Goal: Transaction & Acquisition: Purchase product/service

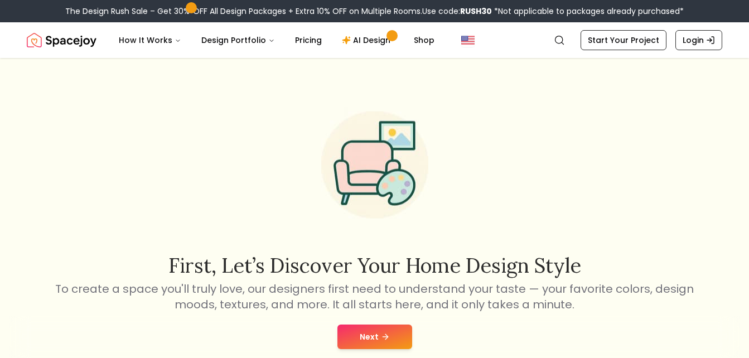
click at [373, 355] on div "Next" at bounding box center [374, 337] width 731 height 42
click at [361, 321] on div "Next" at bounding box center [374, 337] width 731 height 42
click at [353, 337] on button "Next" at bounding box center [374, 336] width 75 height 25
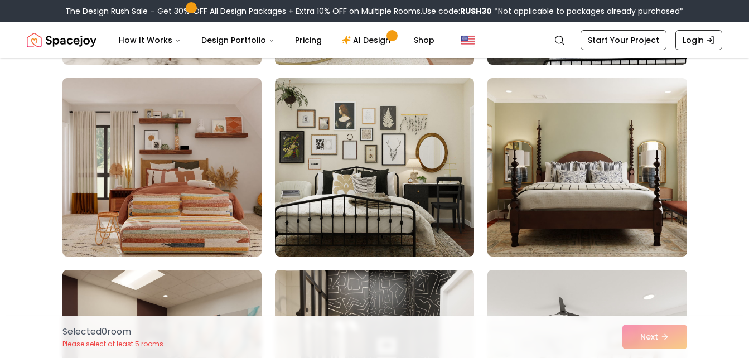
scroll to position [266, 0]
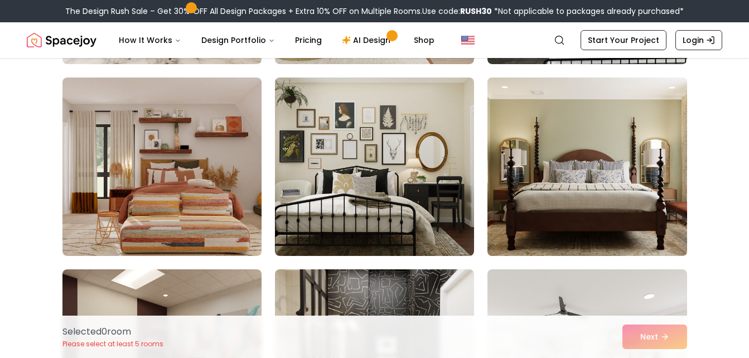
click at [550, 161] on img at bounding box center [586, 166] width 209 height 187
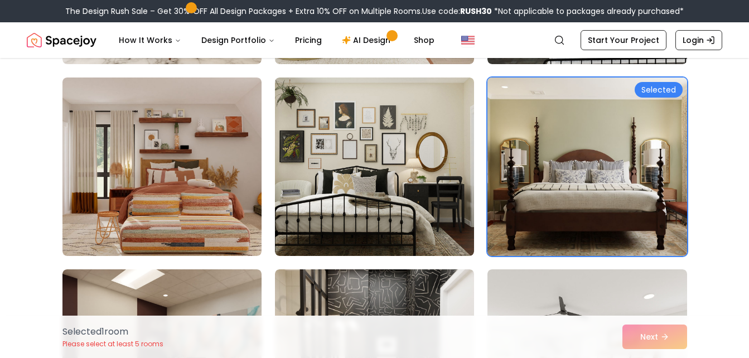
click at [663, 80] on img at bounding box center [586, 166] width 209 height 187
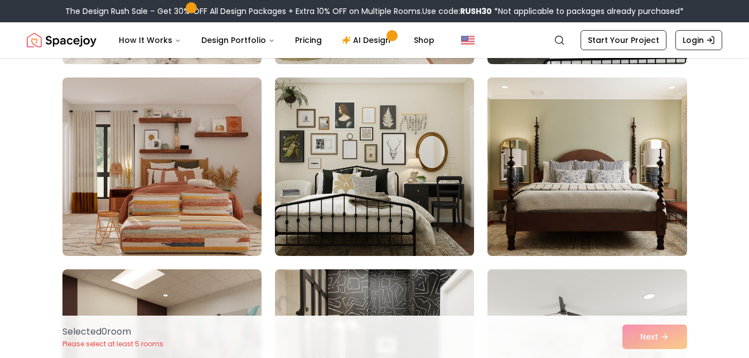
click at [646, 269] on img at bounding box center [586, 358] width 199 height 178
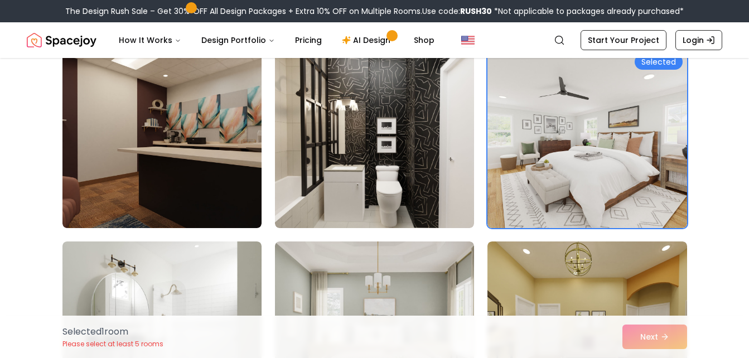
scroll to position [492, 0]
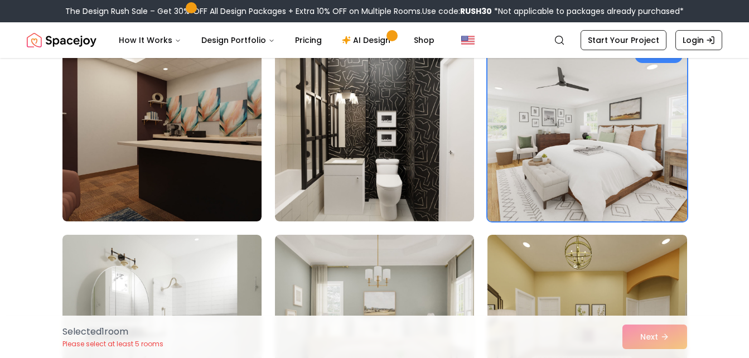
click at [634, 118] on img at bounding box center [586, 131] width 209 height 187
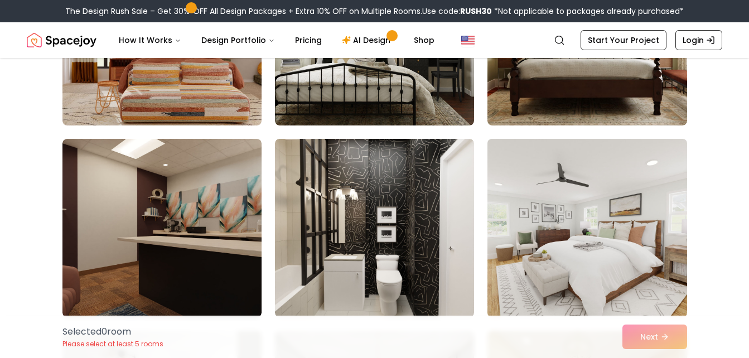
scroll to position [395, 0]
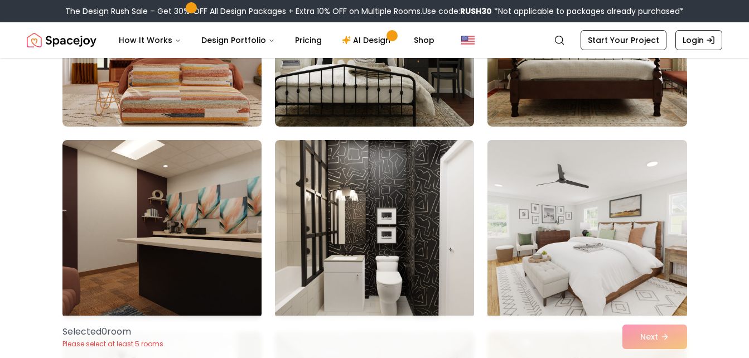
click at [656, 225] on img at bounding box center [586, 228] width 209 height 187
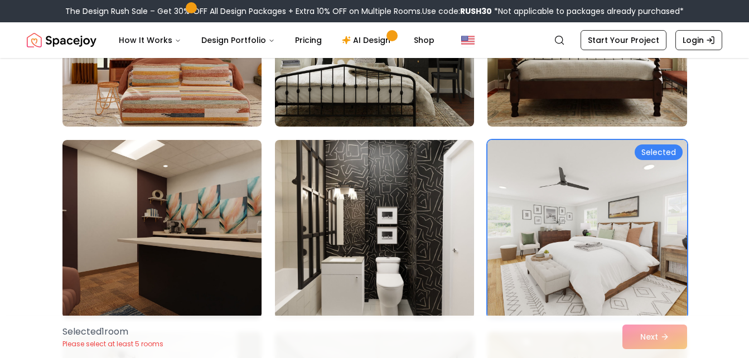
click at [403, 206] on img at bounding box center [374, 228] width 209 height 187
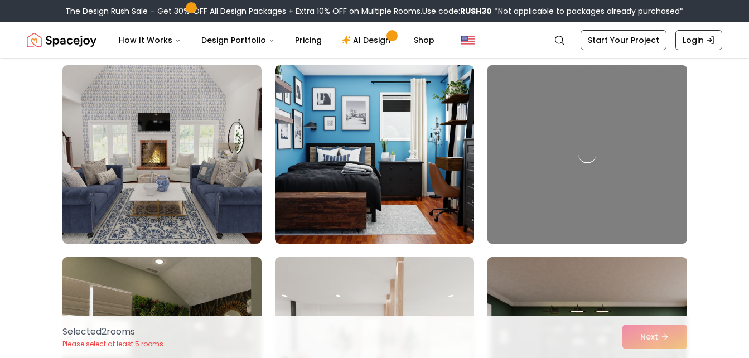
scroll to position [1238, 0]
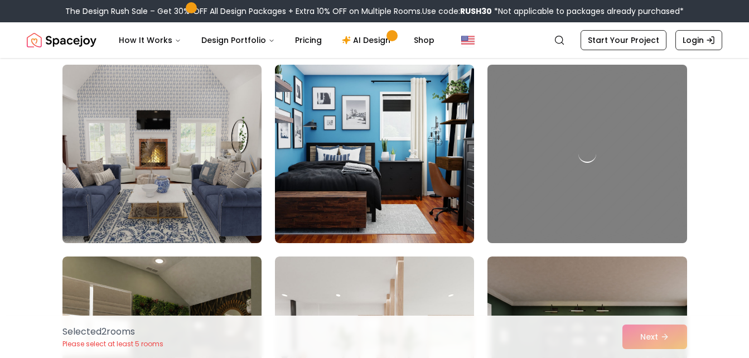
click at [187, 118] on img at bounding box center [161, 153] width 209 height 187
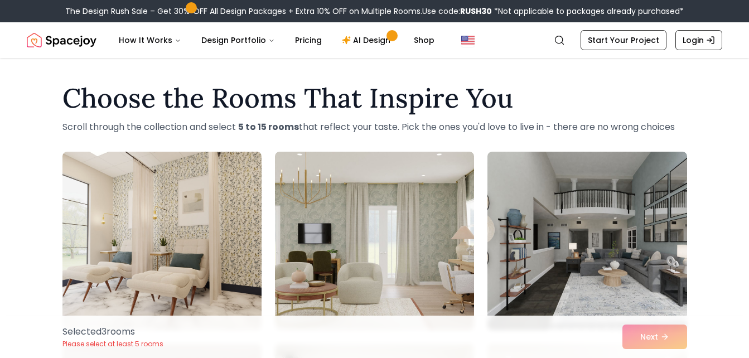
scroll to position [91, 0]
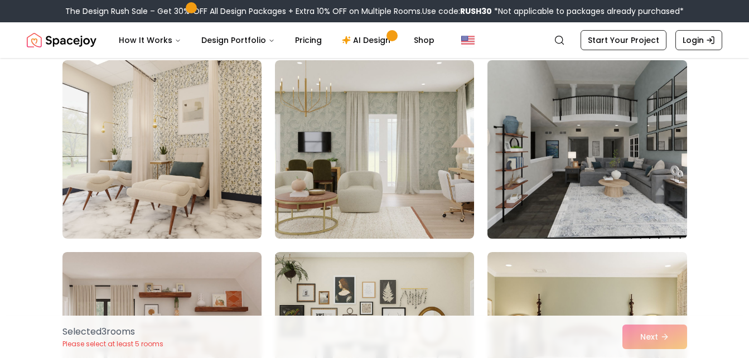
click at [634, 164] on img at bounding box center [586, 149] width 209 height 187
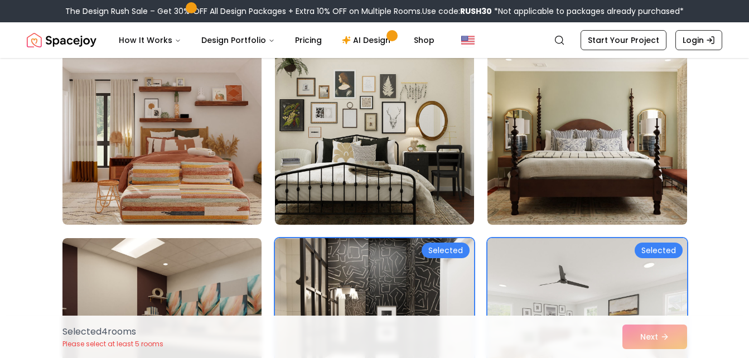
click at [634, 164] on img at bounding box center [586, 135] width 199 height 178
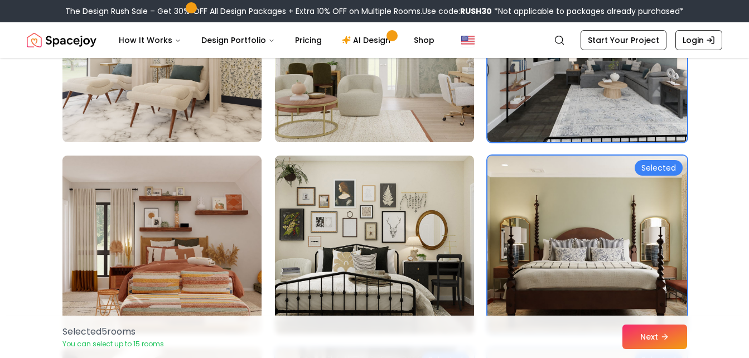
scroll to position [188, 0]
click at [680, 176] on img at bounding box center [586, 244] width 209 height 187
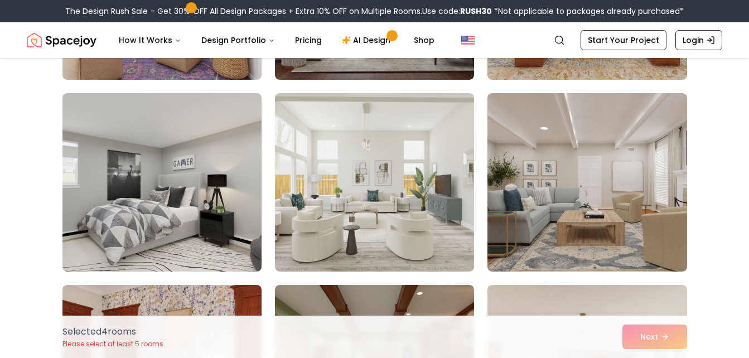
scroll to position [1669, 0]
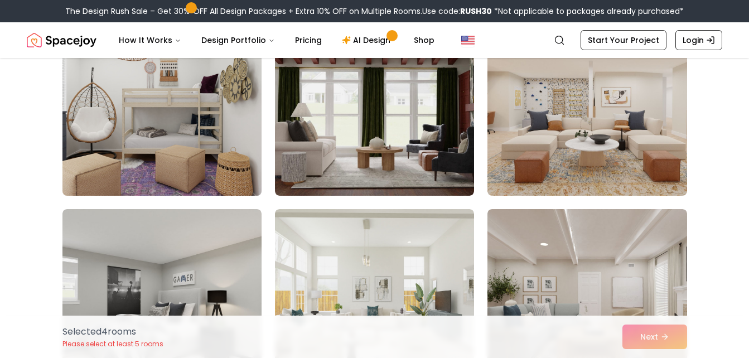
click at [206, 128] on img at bounding box center [161, 106] width 209 height 187
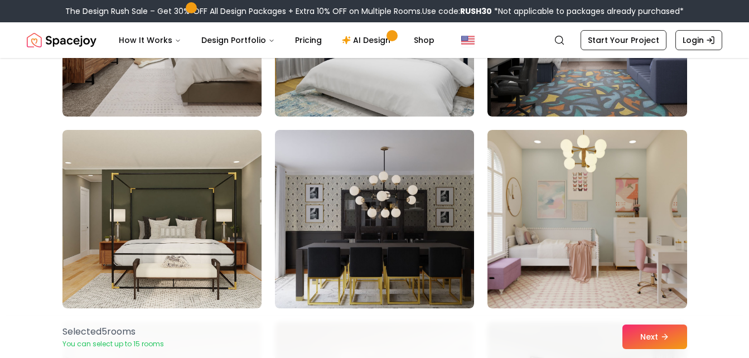
scroll to position [2960, 0]
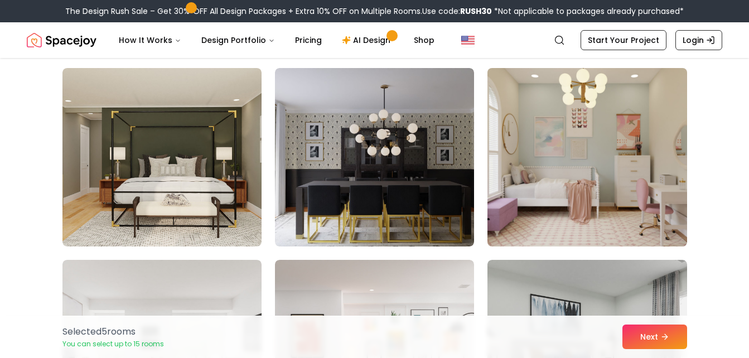
click at [544, 203] on img at bounding box center [586, 157] width 209 height 187
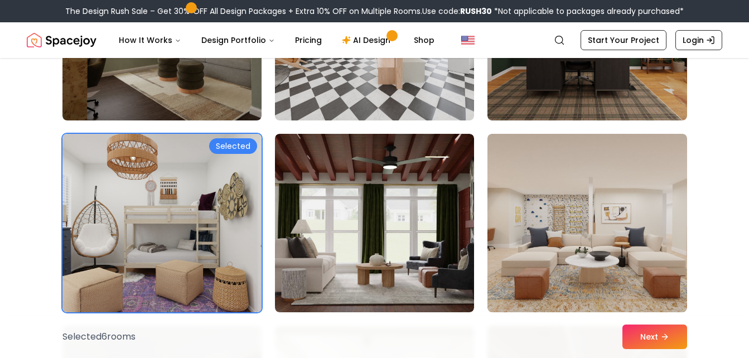
scroll to position [1552, 0]
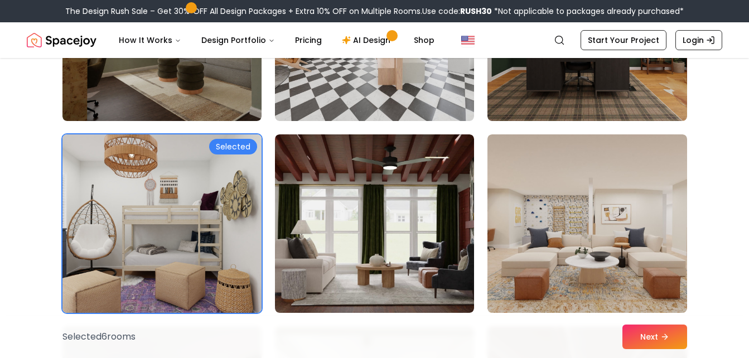
click at [131, 187] on img at bounding box center [161, 223] width 209 height 187
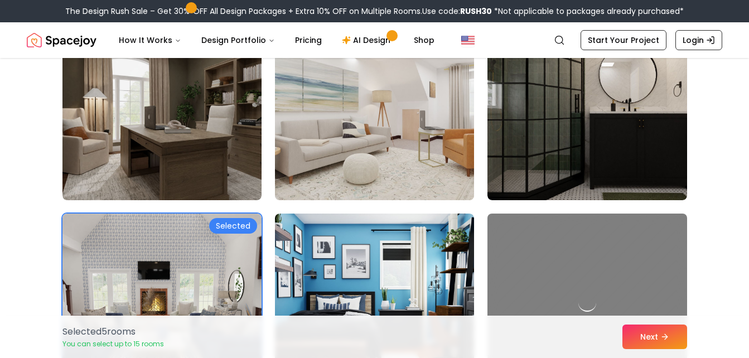
scroll to position [1088, 0]
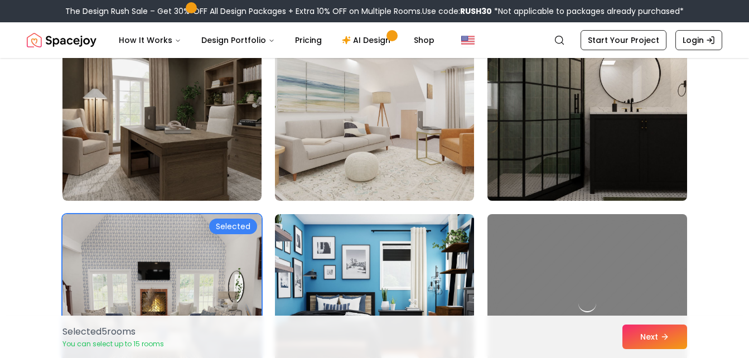
click at [544, 158] on img at bounding box center [586, 111] width 209 height 187
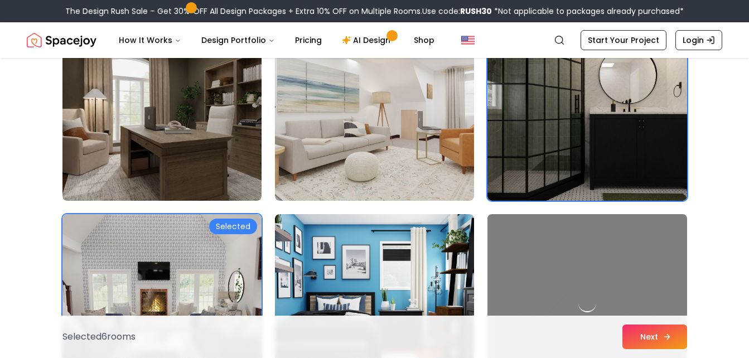
click at [655, 334] on button "Next" at bounding box center [654, 336] width 65 height 25
drag, startPoint x: 646, startPoint y: 331, endPoint x: 642, endPoint y: 342, distance: 11.5
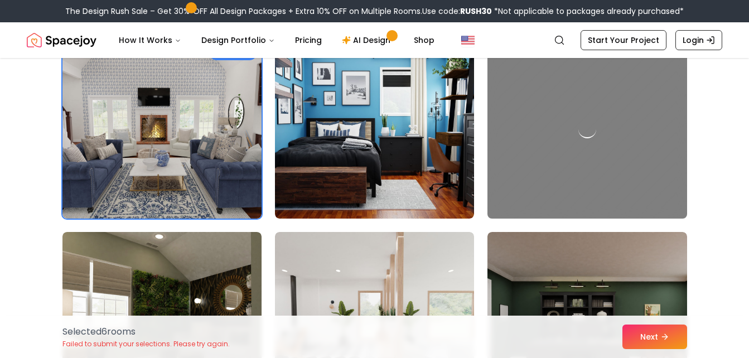
scroll to position [1263, 0]
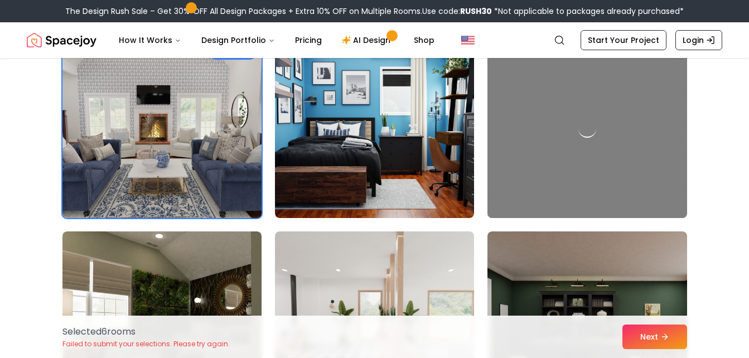
click at [180, 106] on img at bounding box center [161, 128] width 209 height 187
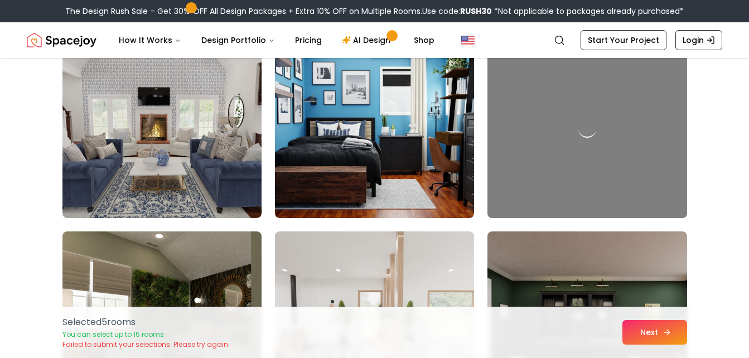
click at [666, 333] on icon at bounding box center [666, 332] width 9 height 9
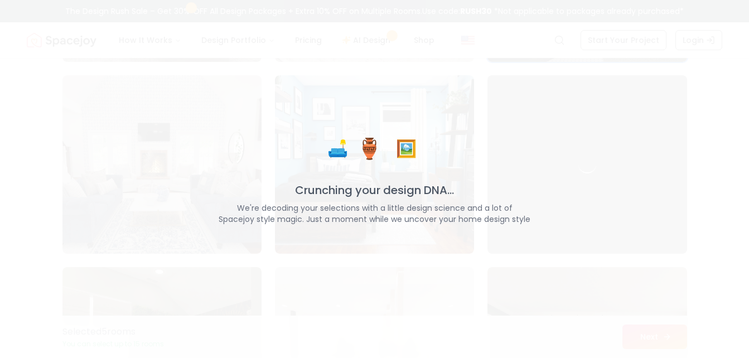
scroll to position [1298, 0]
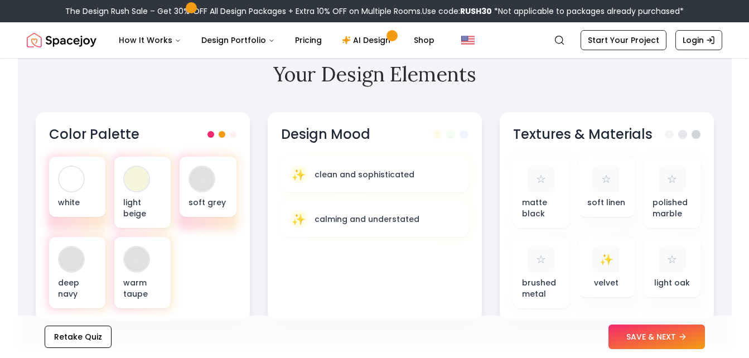
scroll to position [349, 0]
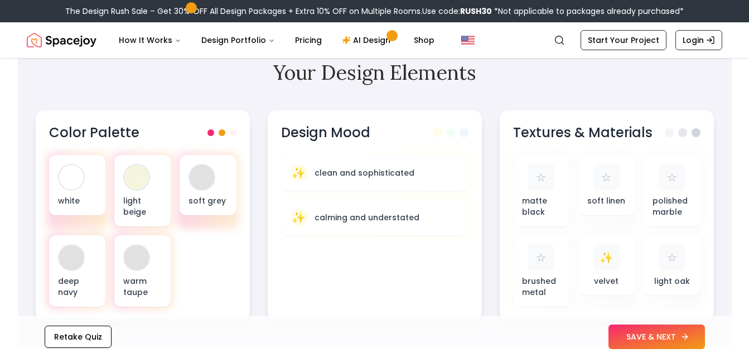
click at [653, 339] on button "SAVE & NEXT" at bounding box center [656, 336] width 96 height 25
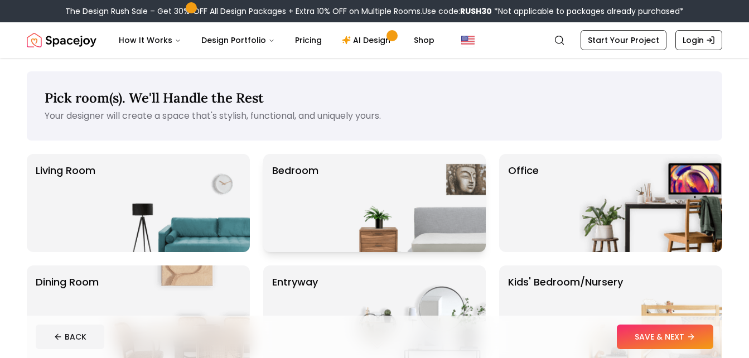
drag, startPoint x: 370, startPoint y: 207, endPoint x: 350, endPoint y: 219, distance: 22.5
click at [350, 219] on img at bounding box center [414, 203] width 143 height 98
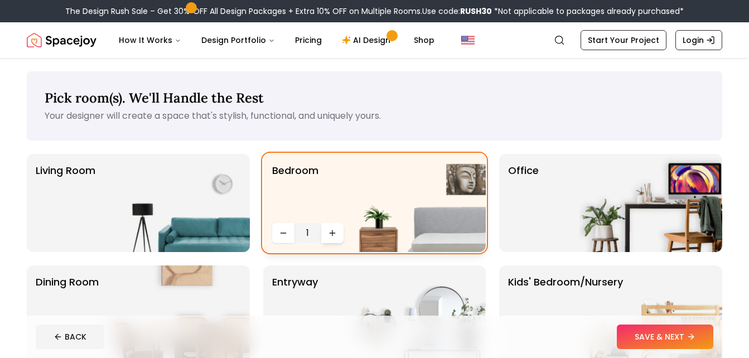
click at [333, 234] on icon "Increase quantity" at bounding box center [332, 233] width 9 height 9
click at [209, 202] on img at bounding box center [178, 203] width 143 height 98
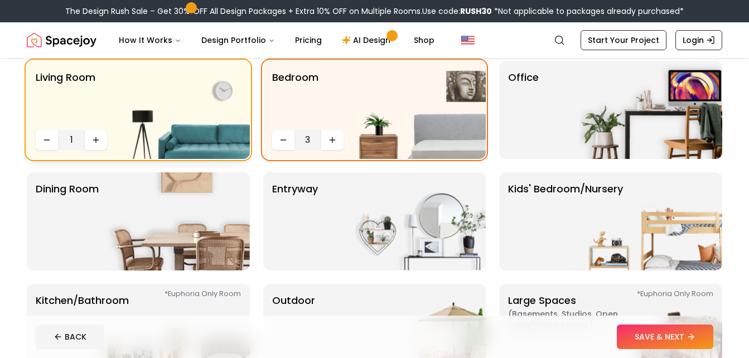
scroll to position [94, 0]
drag, startPoint x: 122, startPoint y: 231, endPoint x: 172, endPoint y: 258, distance: 57.4
click at [172, 258] on img at bounding box center [178, 221] width 143 height 98
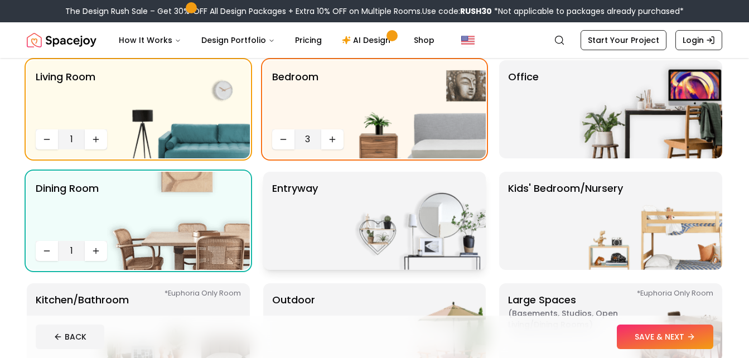
click at [370, 236] on img at bounding box center [414, 221] width 143 height 98
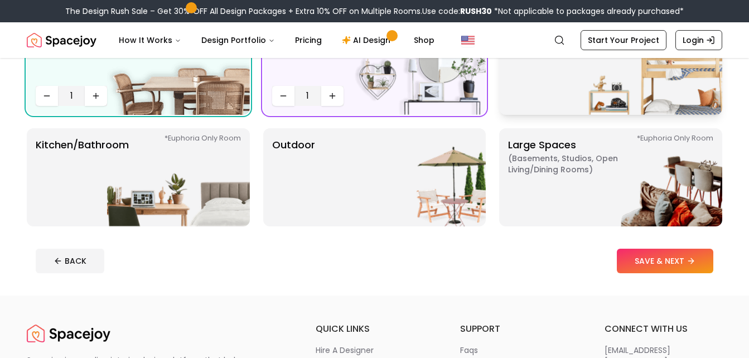
scroll to position [249, 0]
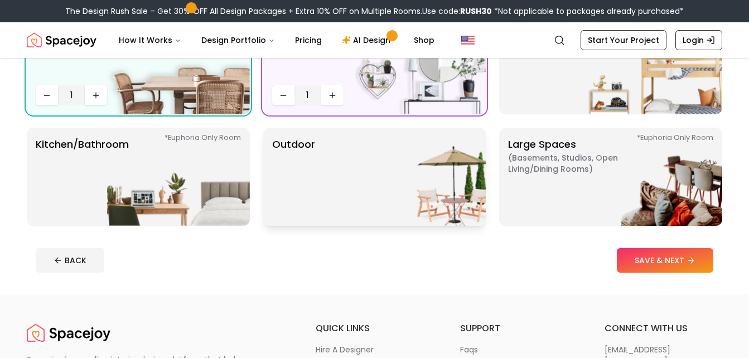
click at [435, 174] on img at bounding box center [414, 177] width 143 height 98
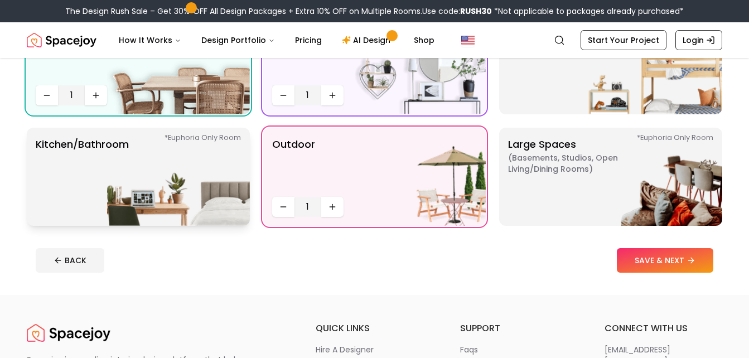
click at [176, 208] on img at bounding box center [178, 177] width 143 height 98
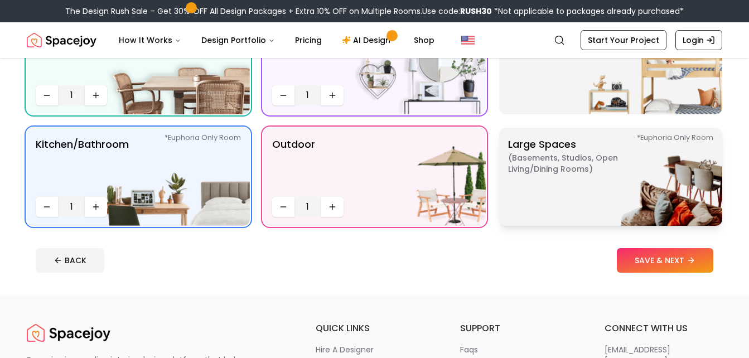
drag, startPoint x: 536, startPoint y: 170, endPoint x: 504, endPoint y: 180, distance: 33.2
click at [504, 180] on div "*Euphoria Only Room Large Spaces ( Basements, Studios, Open living/dining rooms…" at bounding box center [610, 177] width 223 height 98
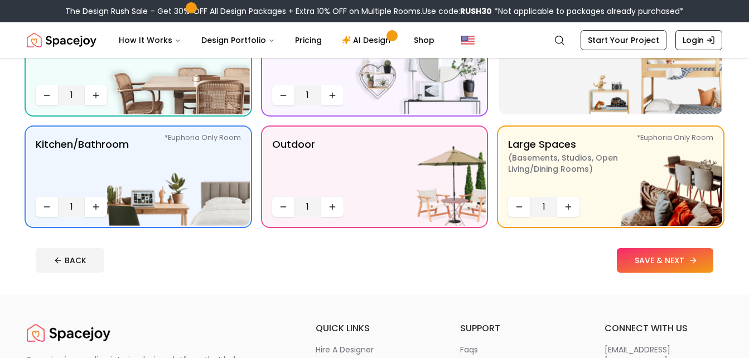
click at [646, 269] on button "SAVE & NEXT" at bounding box center [665, 260] width 96 height 25
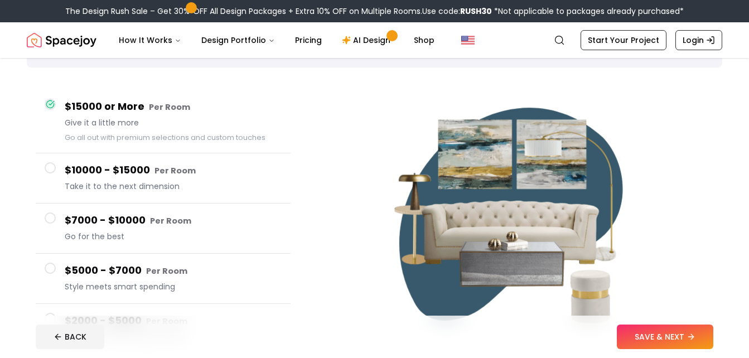
scroll to position [74, 0]
click at [691, 333] on icon at bounding box center [693, 336] width 9 height 9
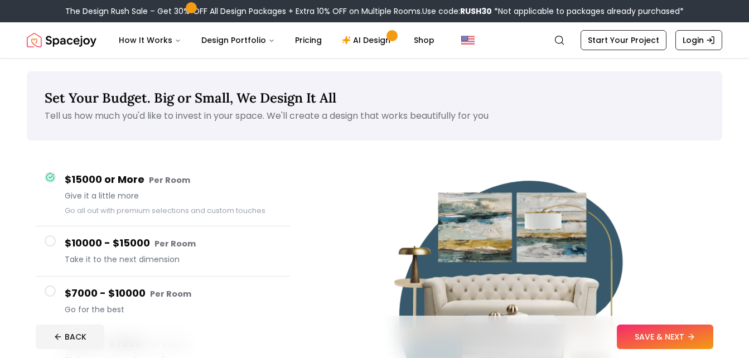
scroll to position [164, 0]
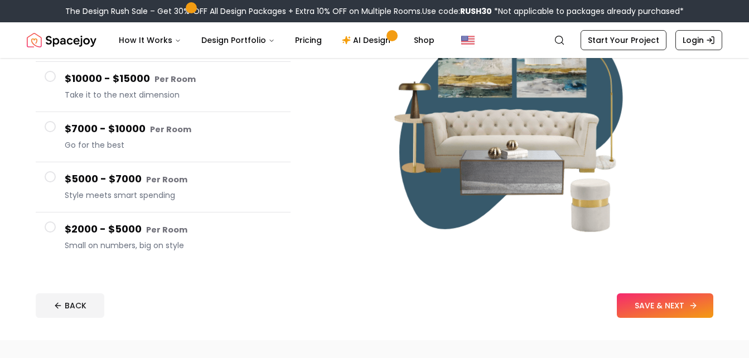
click at [634, 294] on button "SAVE & NEXT" at bounding box center [665, 305] width 96 height 25
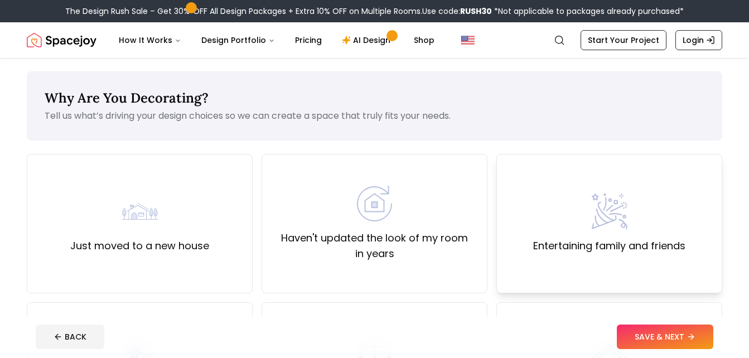
click at [600, 234] on div "Entertaining family and friends" at bounding box center [609, 223] width 152 height 60
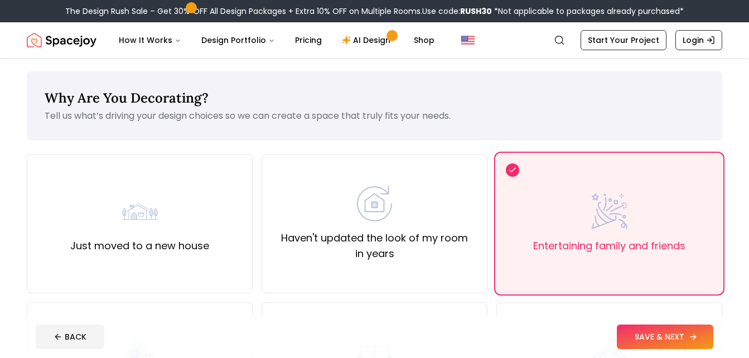
click at [656, 345] on button "SAVE & NEXT" at bounding box center [665, 336] width 96 height 25
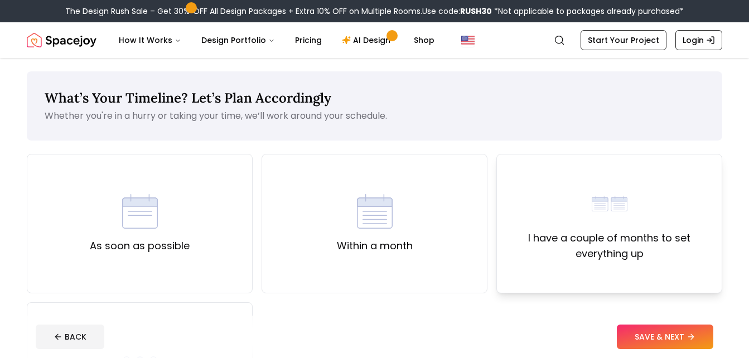
click at [594, 220] on img at bounding box center [610, 204] width 36 height 36
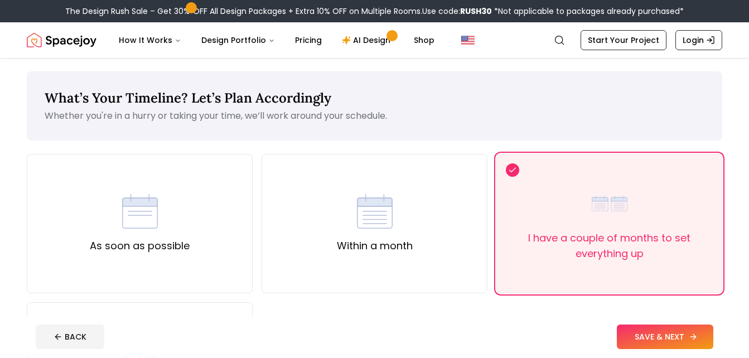
click at [662, 339] on button "SAVE & NEXT" at bounding box center [665, 336] width 96 height 25
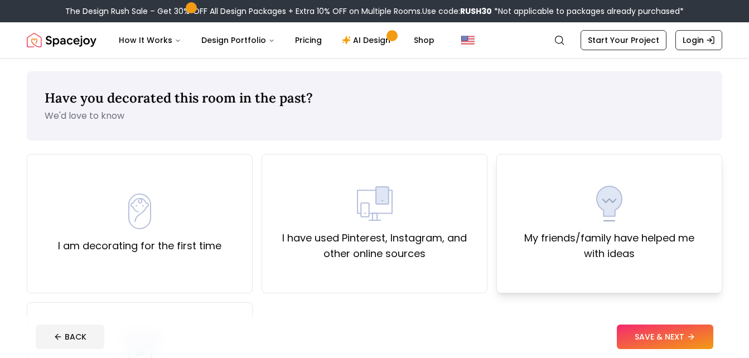
click at [606, 232] on label "My friends/family have helped me with ideas" at bounding box center [609, 245] width 207 height 31
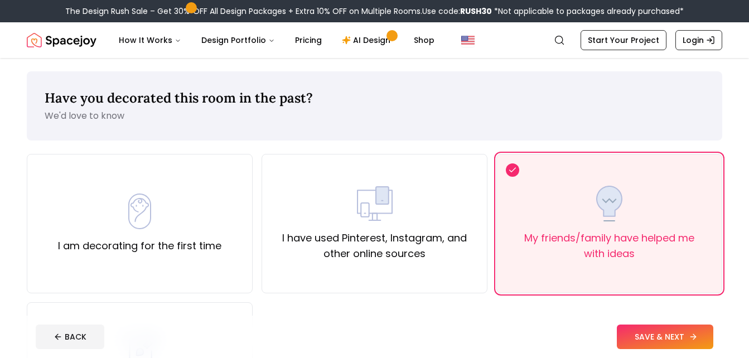
click at [640, 336] on button "SAVE & NEXT" at bounding box center [665, 336] width 96 height 25
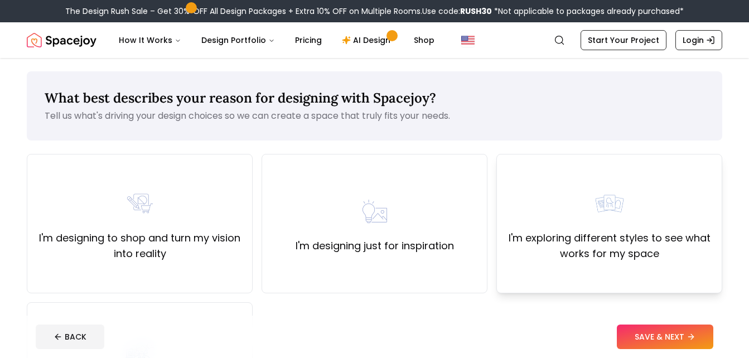
click at [583, 230] on label "I'm exploring different styles to see what works for my space" at bounding box center [609, 245] width 207 height 31
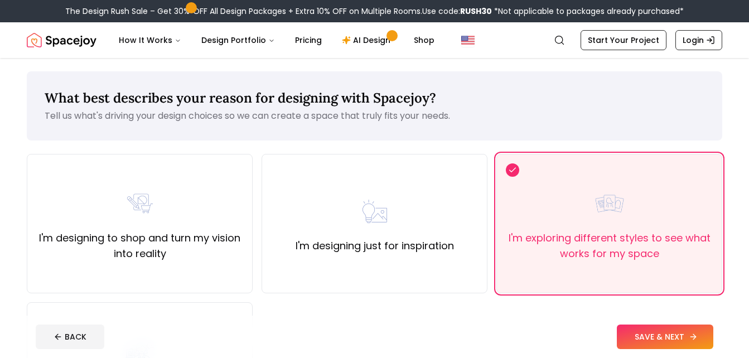
click at [636, 339] on button "SAVE & NEXT" at bounding box center [665, 336] width 96 height 25
